Goal: Task Accomplishment & Management: Use online tool/utility

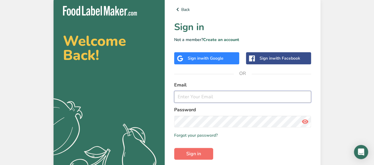
type input "[EMAIL_ADDRESS][DOMAIN_NAME]"
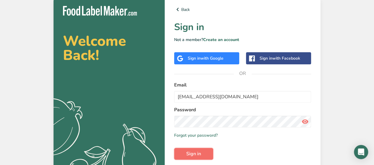
click at [194, 153] on span "Sign in" at bounding box center [193, 153] width 15 height 7
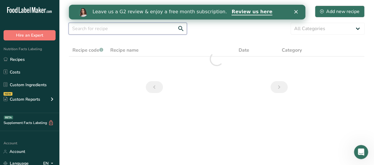
click at [118, 30] on input "text" at bounding box center [128, 29] width 118 height 12
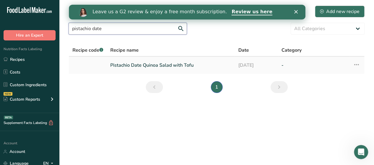
type input "pistachio date"
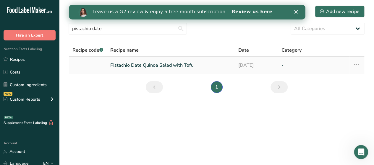
click at [150, 65] on link "Pistachio Date Quinoa Salad with Tofu" at bounding box center [170, 65] width 121 height 12
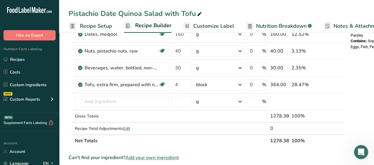
scroll to position [236, 0]
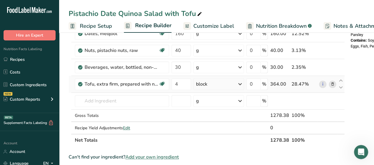
click at [331, 82] on icon at bounding box center [332, 84] width 4 height 6
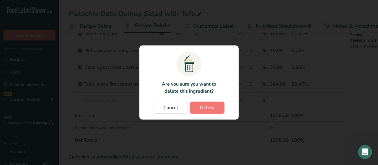
click at [207, 108] on span "Delete" at bounding box center [207, 107] width 15 height 7
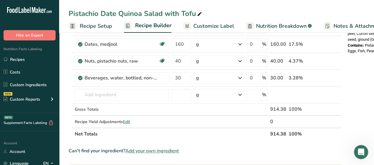
scroll to position [157, 0]
